Goal: Information Seeking & Learning: Learn about a topic

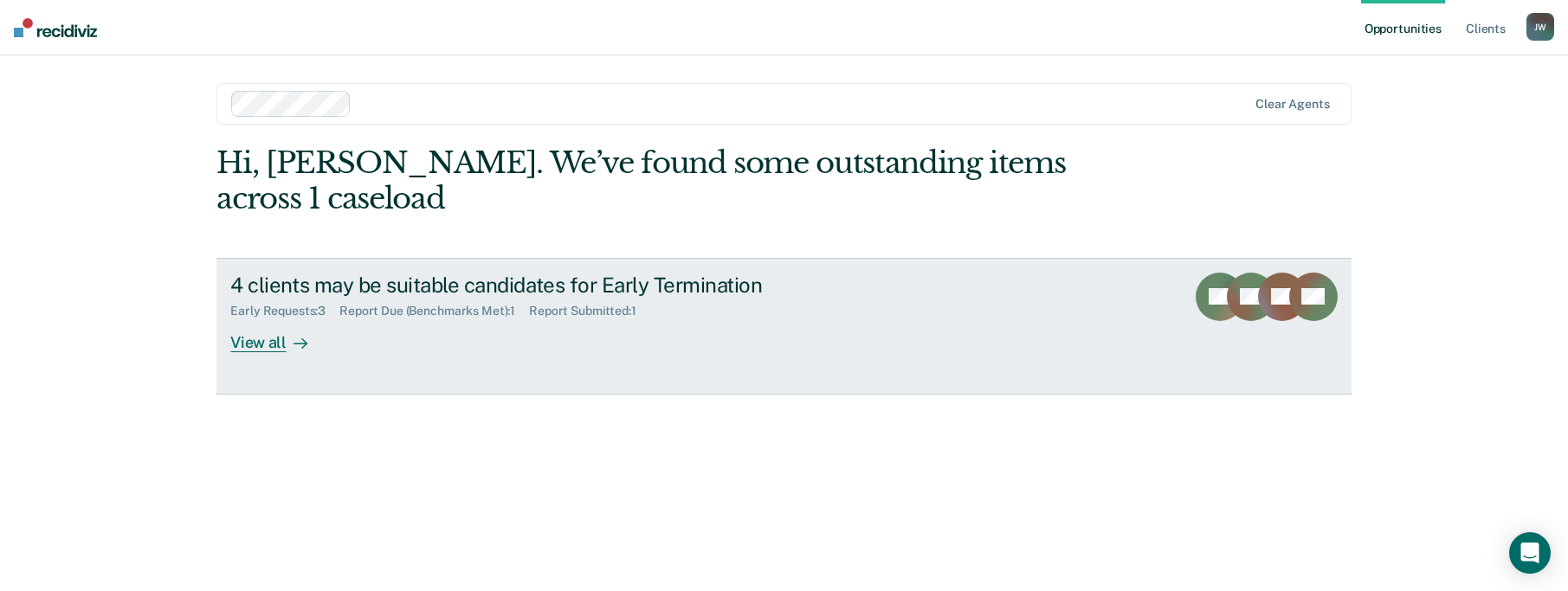
click at [272, 319] on div "View all" at bounding box center [279, 336] width 97 height 34
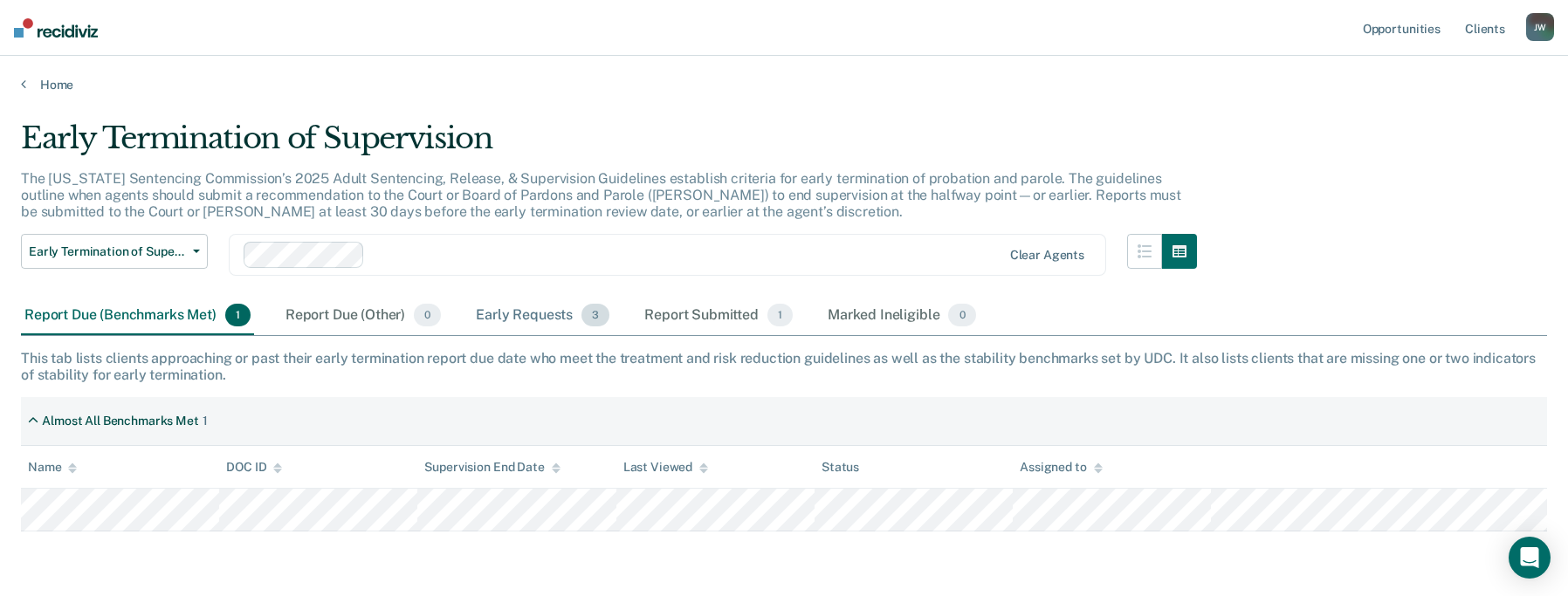
click at [558, 315] on div "Early Requests 3" at bounding box center [543, 315] width 141 height 38
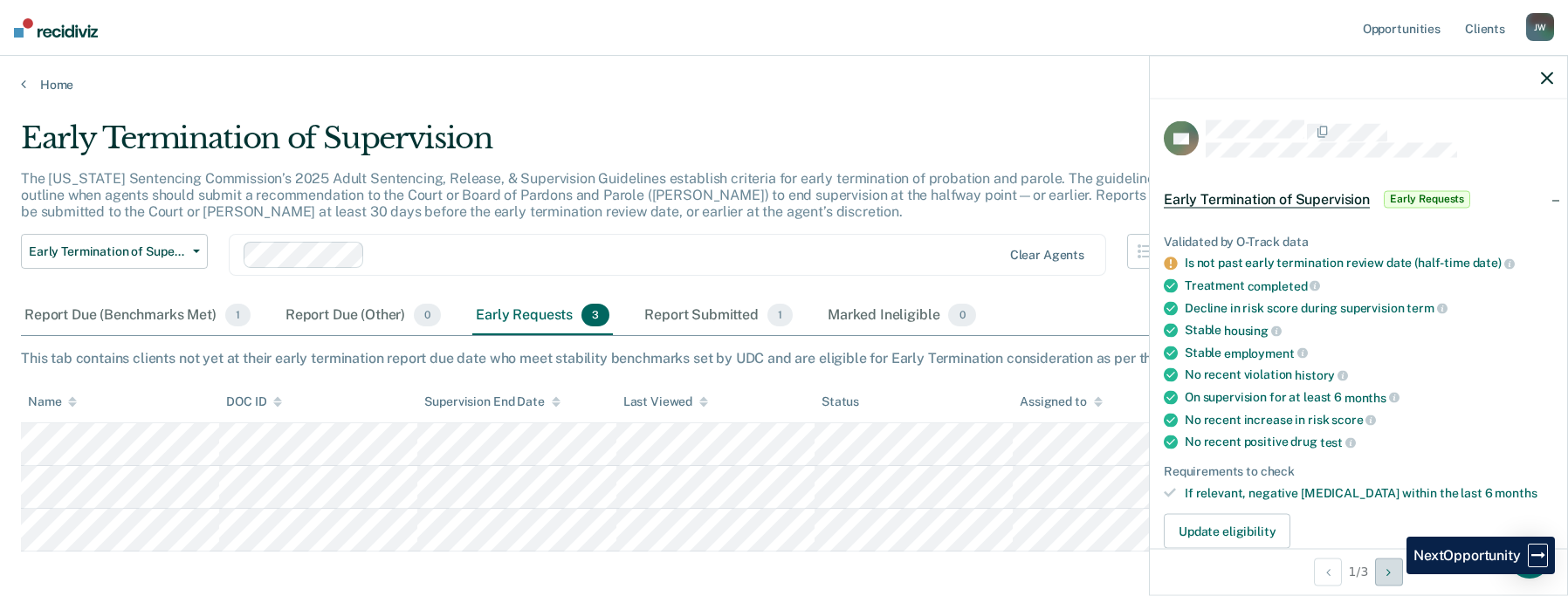
click at [1391, 575] on icon "Next Opportunity" at bounding box center [1388, 572] width 4 height 12
click at [887, 100] on main "Early Termination of Supervision The [US_STATE] Sentencing Commission’s 2025 Ad…" at bounding box center [784, 382] width 1568 height 580
